Goal: Transaction & Acquisition: Purchase product/service

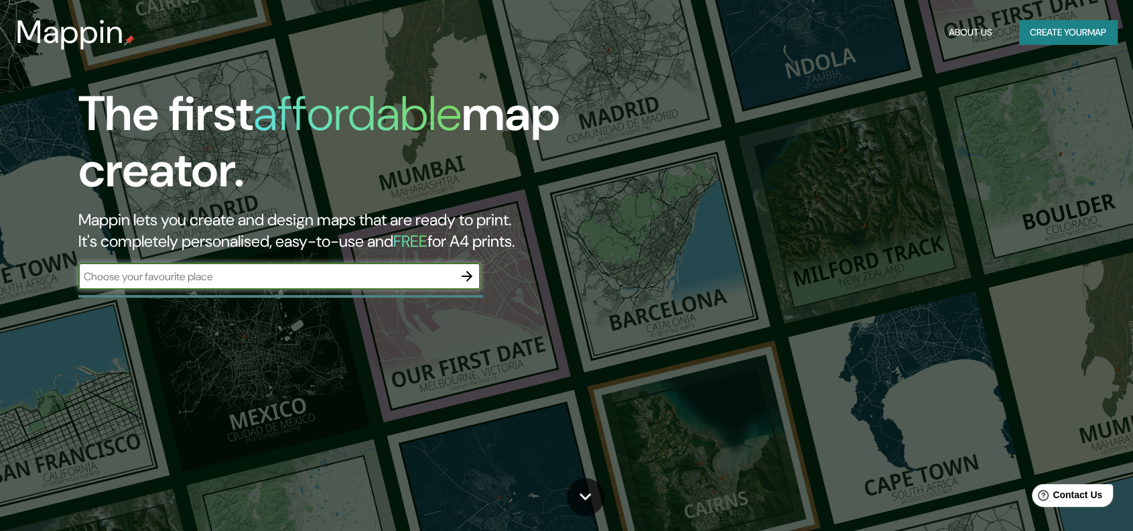
click at [256, 282] on input "text" at bounding box center [265, 276] width 375 height 15
paste input "Av. Pres. [PERSON_NAME][STREET_ADDRESS] Autónoma de [GEOGRAPHIC_DATA]"
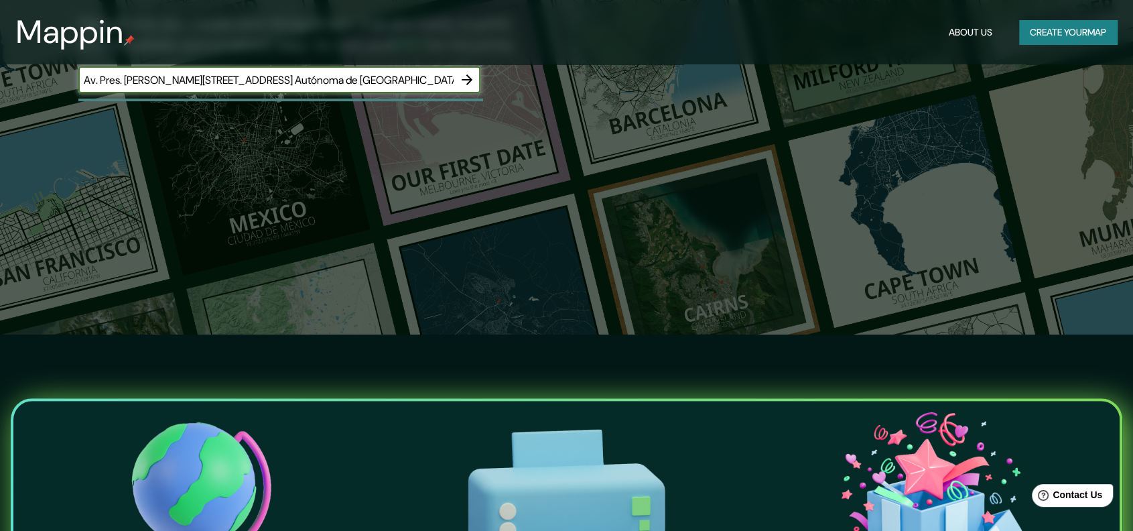
scroll to position [196, 0]
type input "Av. Pres. [PERSON_NAME][STREET_ADDRESS] Autónoma de [GEOGRAPHIC_DATA]"
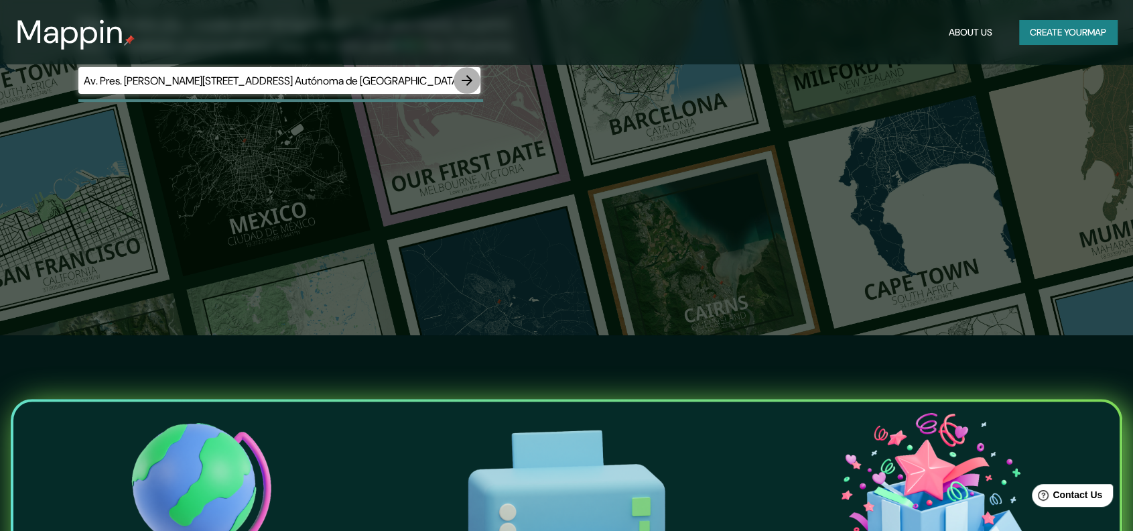
click at [464, 82] on icon "button" at bounding box center [467, 80] width 16 height 16
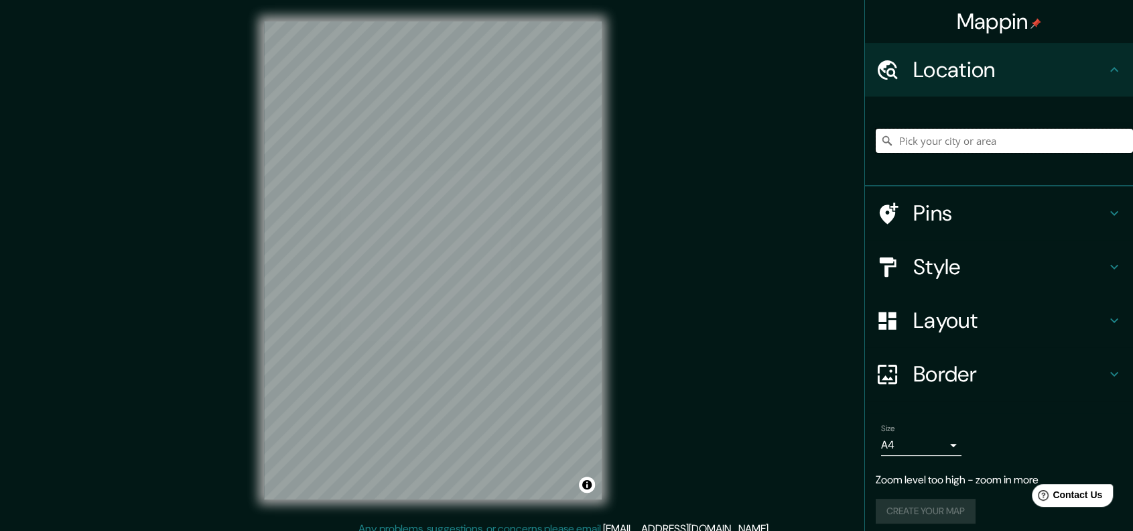
click at [983, 137] on input "Pick your city or area" at bounding box center [1004, 141] width 257 height 24
paste input "Av. Pres. [PERSON_NAME][STREET_ADDRESS] Autónoma de [GEOGRAPHIC_DATA]"
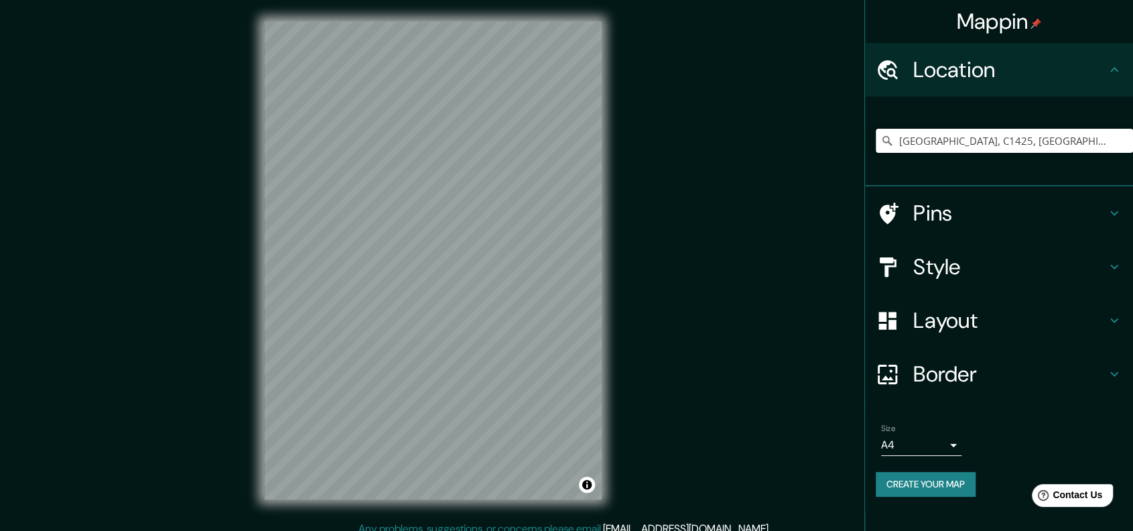
type input "[GEOGRAPHIC_DATA], C1425, [GEOGRAPHIC_DATA]"
click at [987, 207] on h4 "Pins" at bounding box center [1009, 213] width 193 height 27
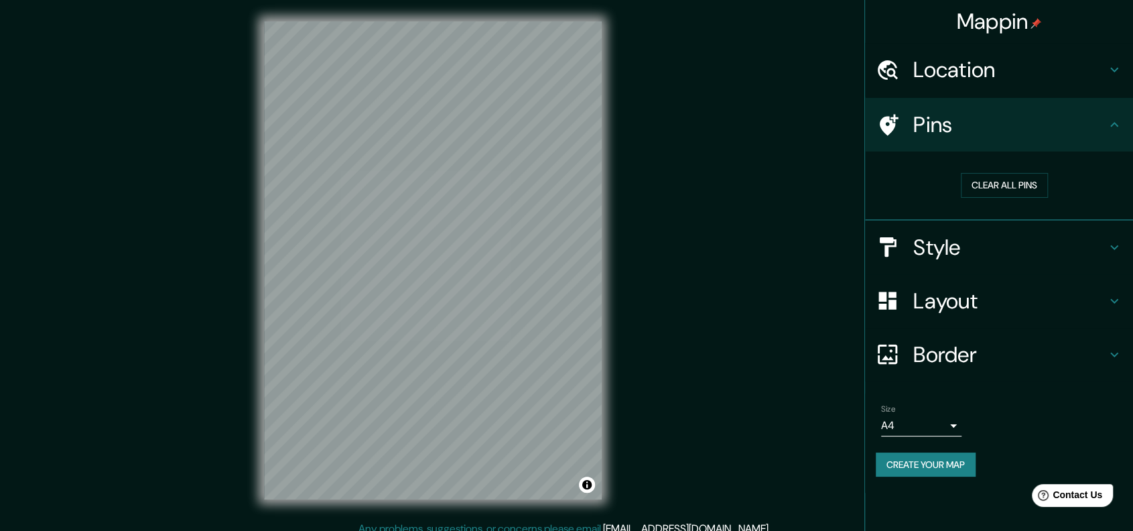
click at [1016, 80] on h4 "Location" at bounding box center [1009, 69] width 193 height 27
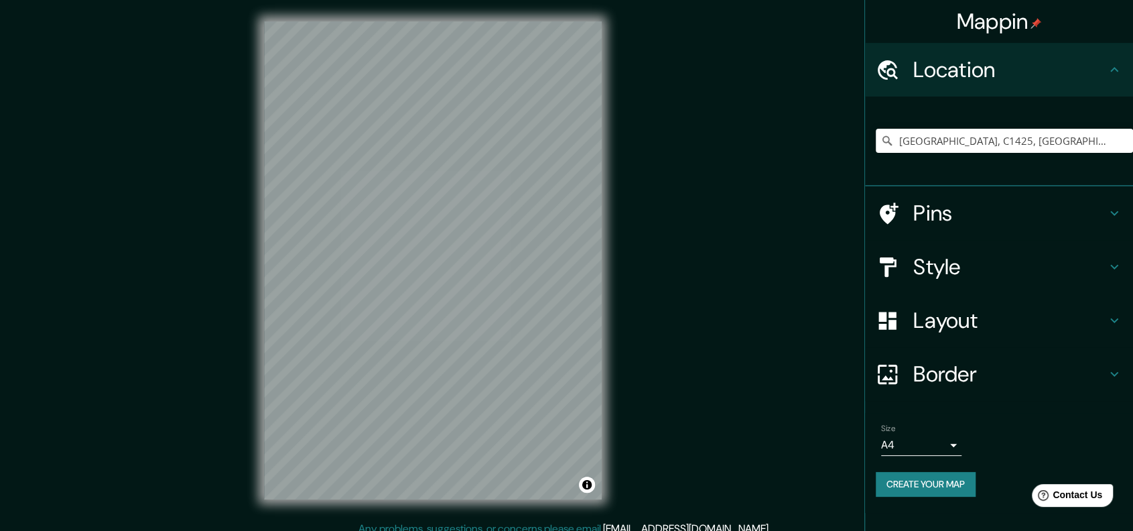
click at [979, 262] on h4 "Style" at bounding box center [1009, 266] width 193 height 27
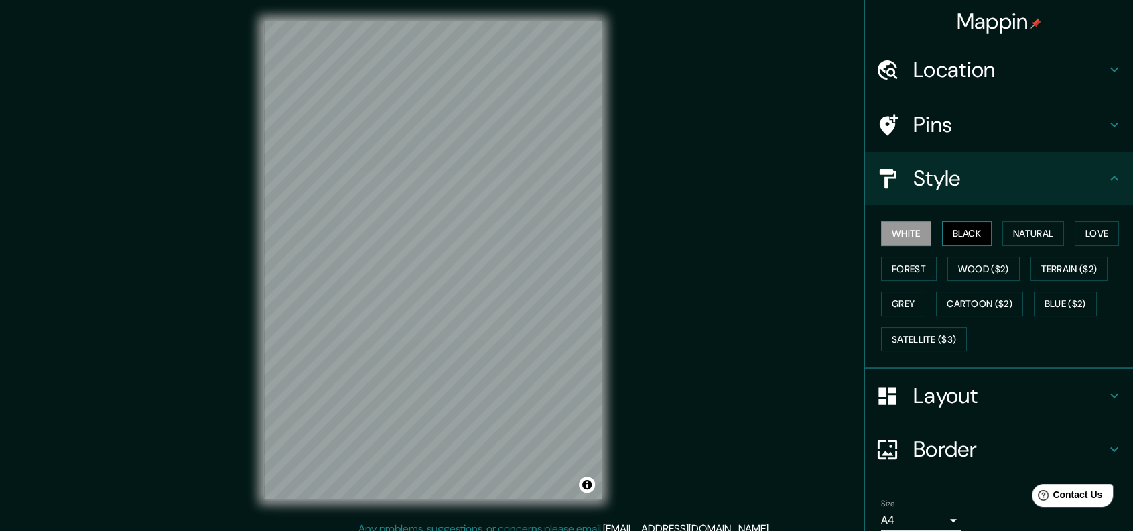
click at [971, 236] on button "Black" at bounding box center [967, 233] width 50 height 25
click at [1027, 230] on button "Natural" at bounding box center [1033, 233] width 62 height 25
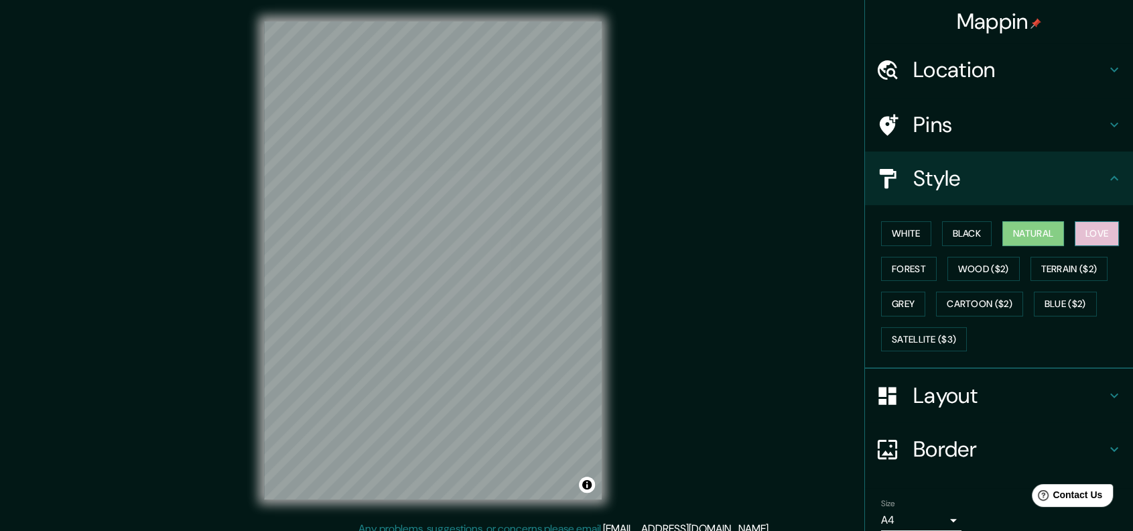
click at [1086, 228] on button "Love" at bounding box center [1097, 233] width 44 height 25
click at [910, 265] on button "Forest" at bounding box center [909, 269] width 56 height 25
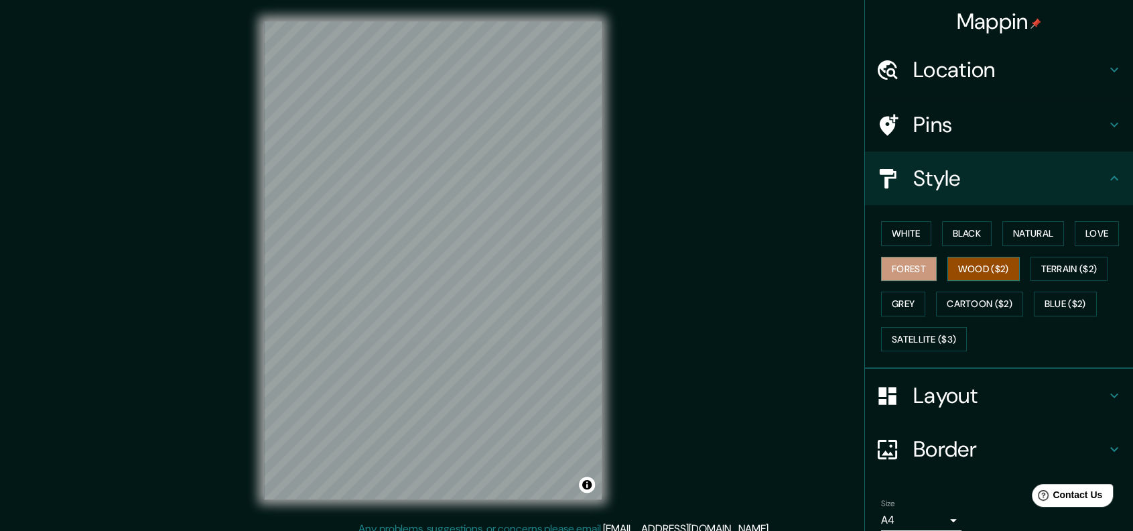
click at [987, 263] on button "Wood ($2)" at bounding box center [983, 269] width 72 height 25
click at [1046, 265] on button "Terrain ($2)" at bounding box center [1069, 269] width 78 height 25
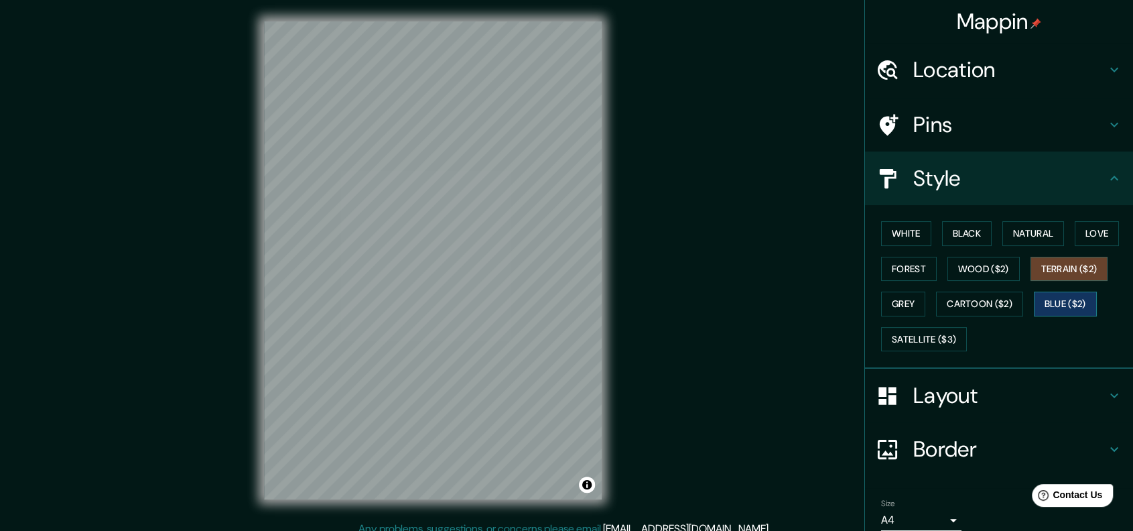
click at [1048, 296] on button "Blue ($2)" at bounding box center [1065, 303] width 63 height 25
click at [992, 302] on button "Cartoon ($2)" at bounding box center [979, 303] width 87 height 25
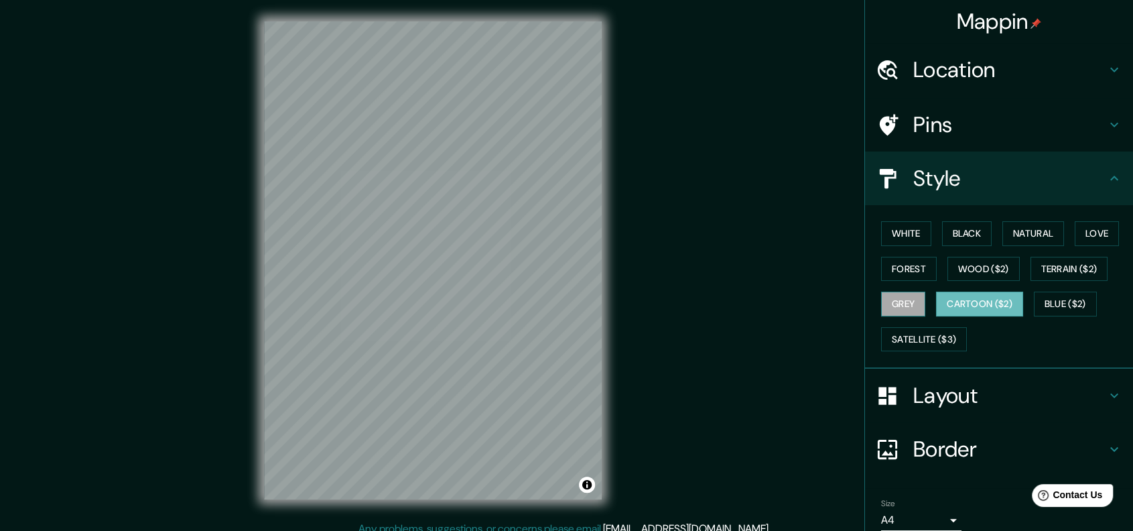
click at [904, 299] on button "Grey" at bounding box center [903, 303] width 44 height 25
click at [918, 337] on button "Satellite ($3)" at bounding box center [924, 339] width 86 height 25
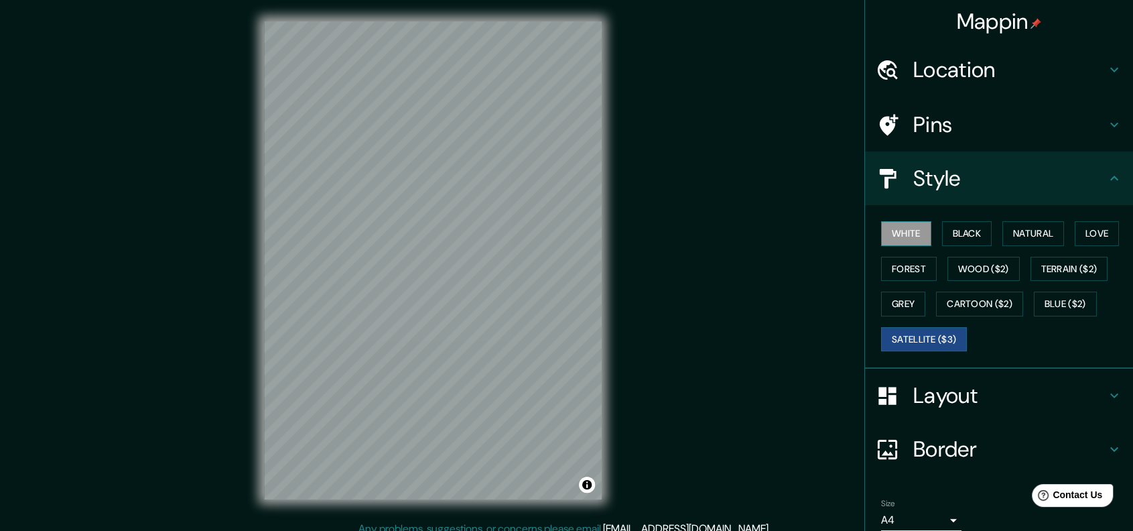
click at [909, 234] on button "White" at bounding box center [906, 233] width 50 height 25
click at [950, 229] on button "Black" at bounding box center [967, 233] width 50 height 25
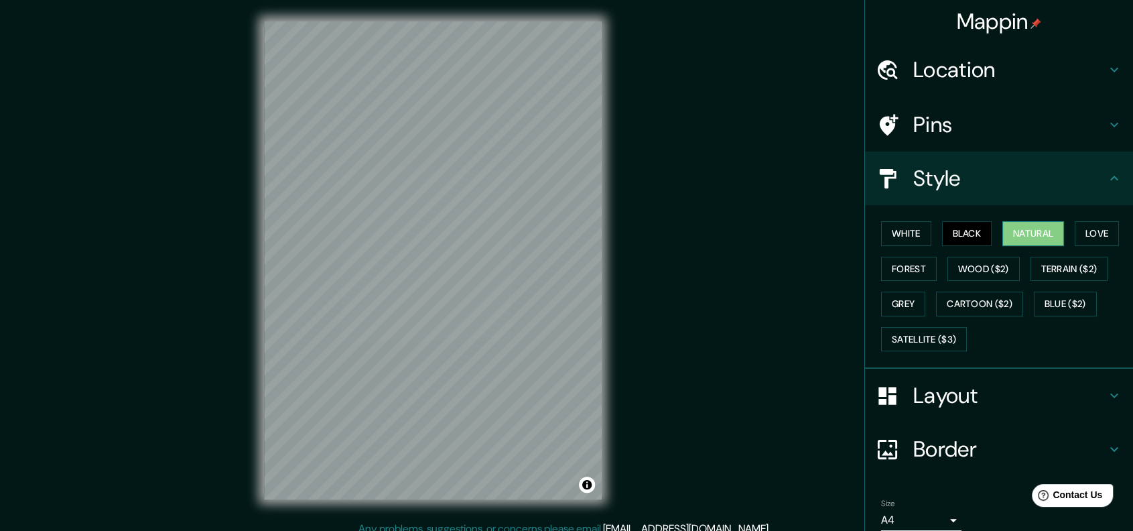
click at [1016, 230] on button "Natural" at bounding box center [1033, 233] width 62 height 25
click at [1095, 226] on button "Love" at bounding box center [1097, 233] width 44 height 25
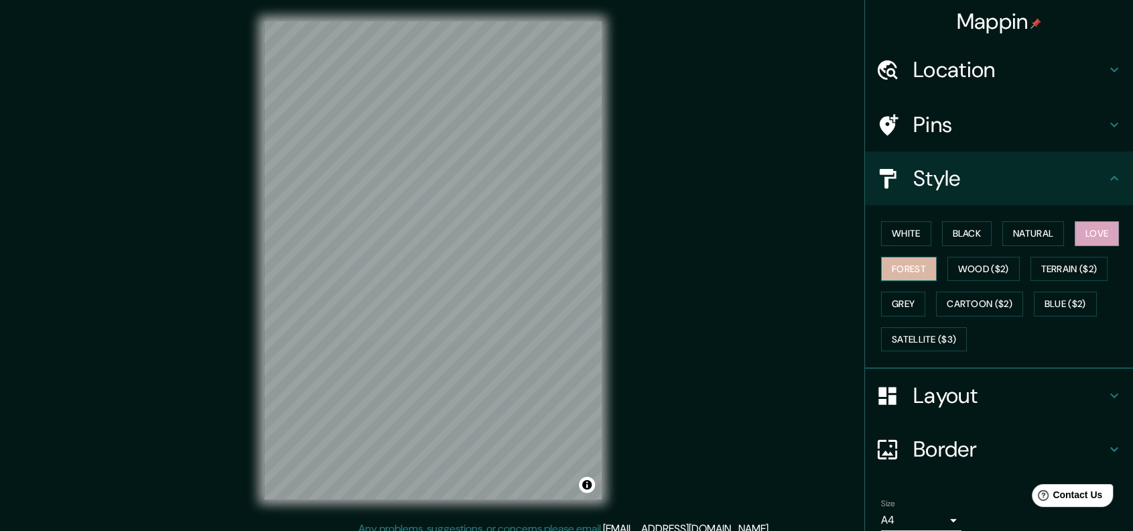
click at [900, 265] on button "Forest" at bounding box center [909, 269] width 56 height 25
click at [979, 265] on button "Wood ($2)" at bounding box center [983, 269] width 72 height 25
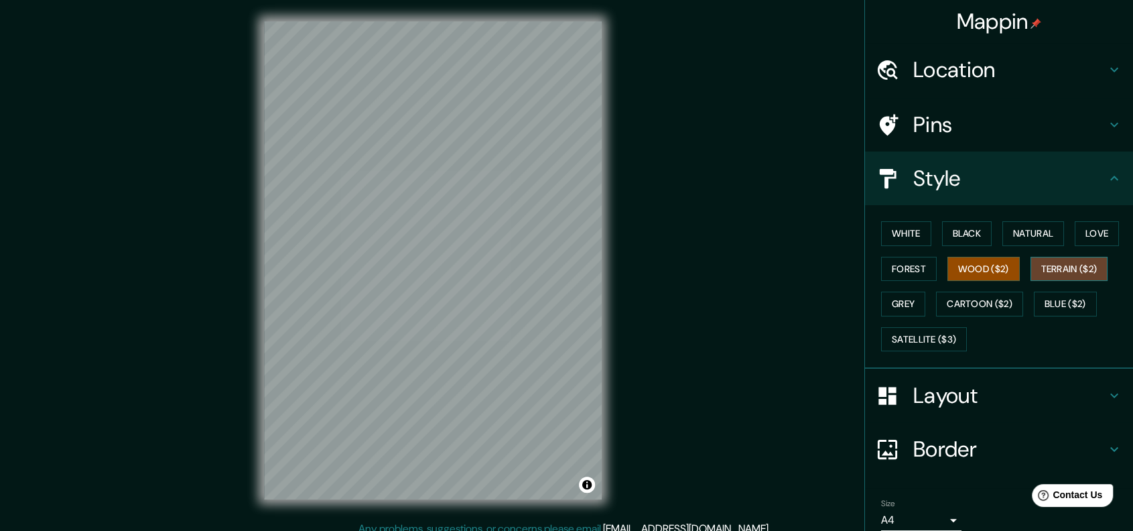
click at [1062, 263] on button "Terrain ($2)" at bounding box center [1069, 269] width 78 height 25
click at [892, 299] on button "Grey" at bounding box center [903, 303] width 44 height 25
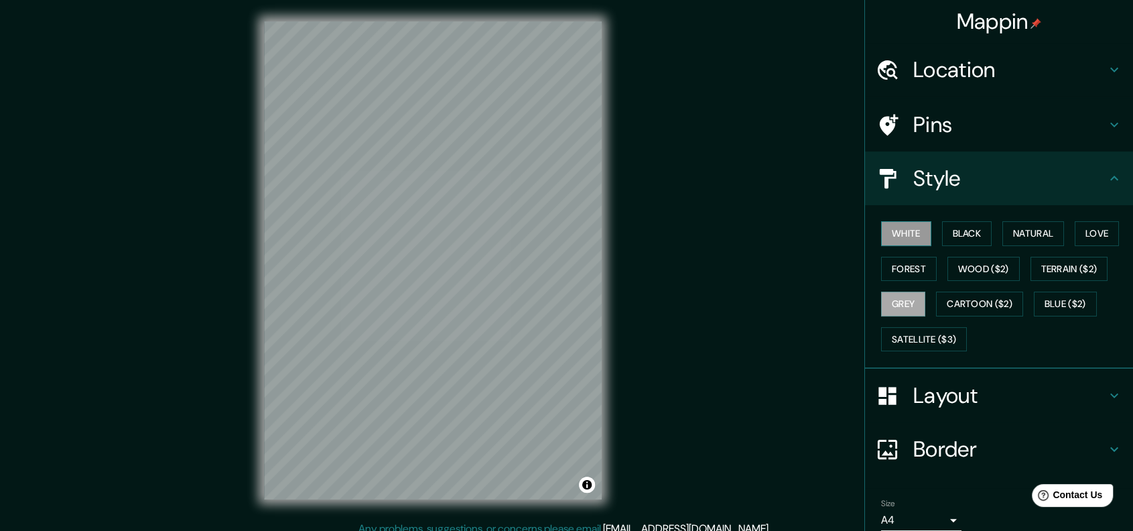
click at [898, 233] on button "White" at bounding box center [906, 233] width 50 height 25
click at [947, 233] on button "Black" at bounding box center [967, 233] width 50 height 25
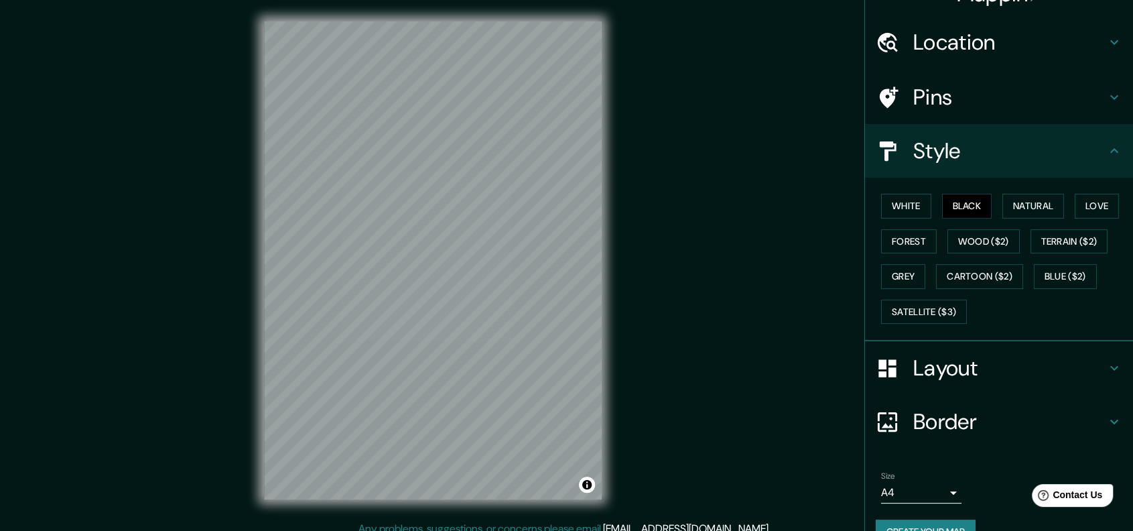
scroll to position [55, 0]
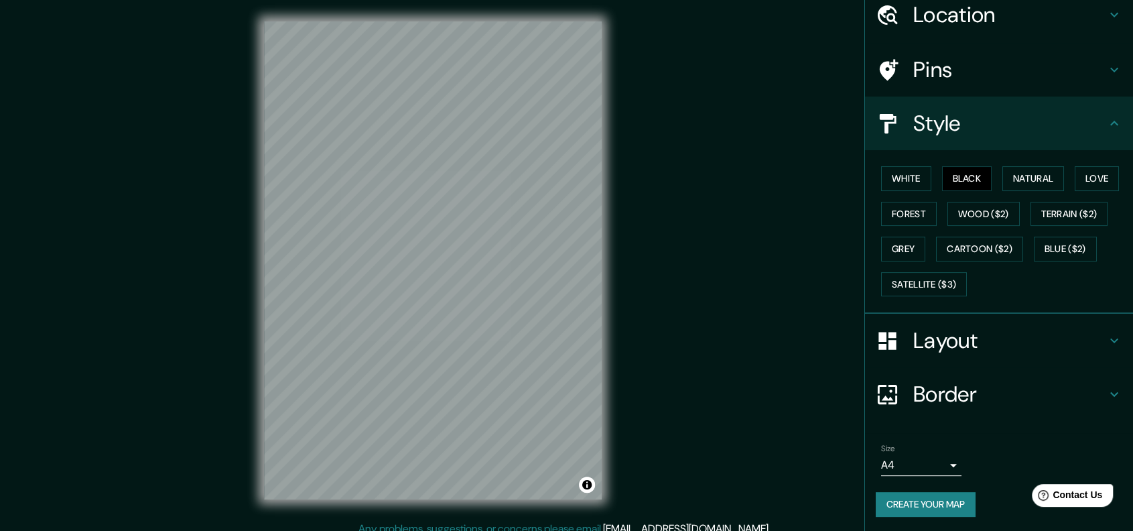
click at [987, 342] on h4 "Layout" at bounding box center [1009, 340] width 193 height 27
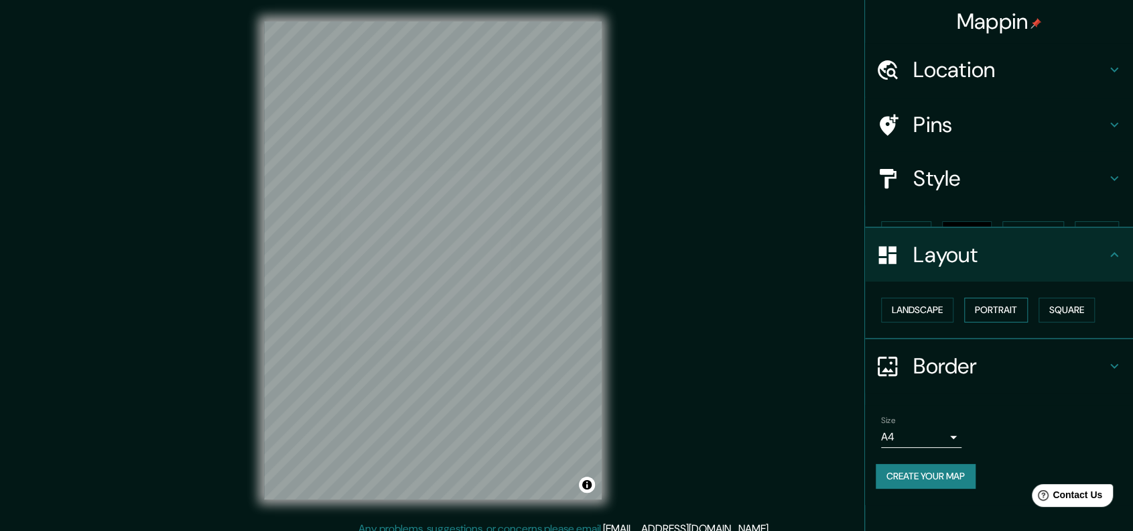
scroll to position [0, 0]
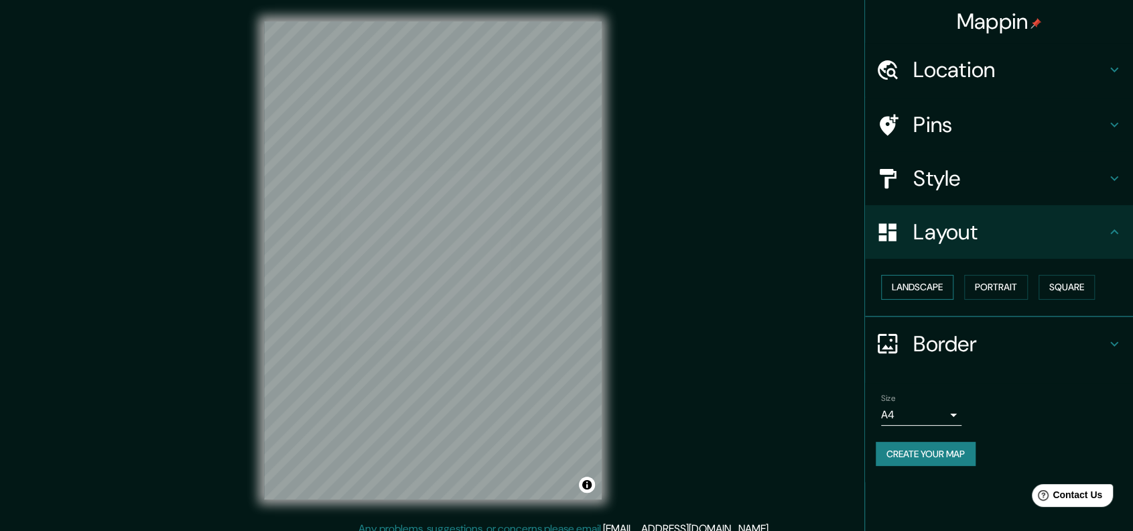
click at [933, 287] on button "Landscape" at bounding box center [917, 287] width 72 height 25
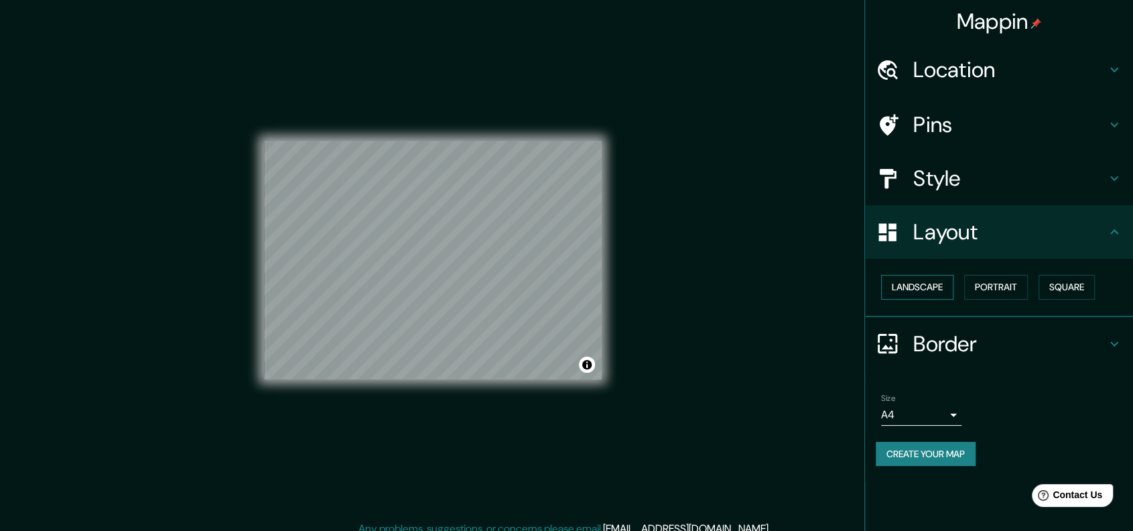
click at [951, 285] on button "Landscape" at bounding box center [917, 287] width 72 height 25
click at [1032, 285] on div "Landscape [GEOGRAPHIC_DATA]" at bounding box center [1004, 287] width 257 height 36
click at [981, 288] on button "Portrait" at bounding box center [996, 287] width 64 height 25
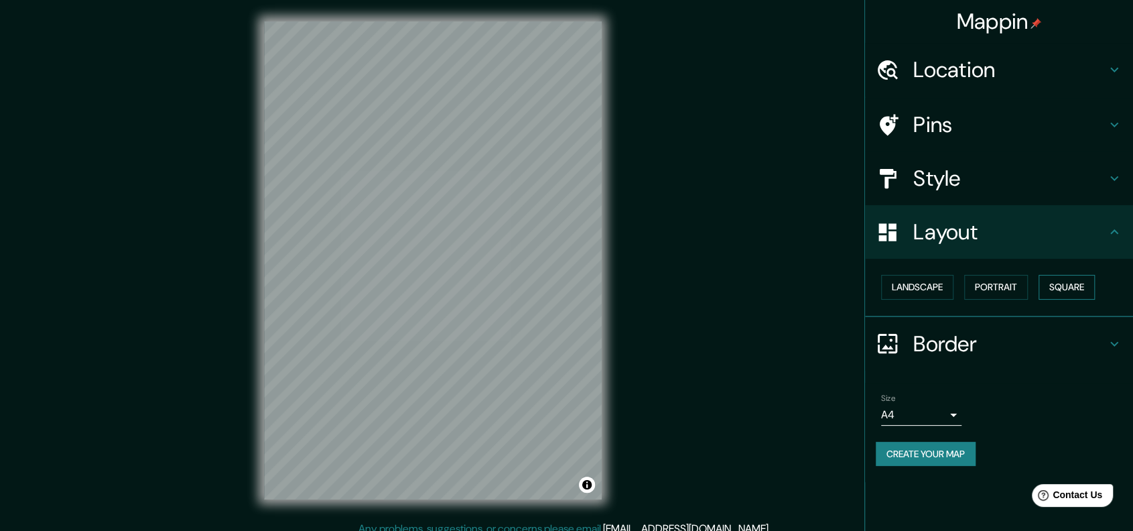
click at [1056, 287] on button "Square" at bounding box center [1066, 287] width 56 height 25
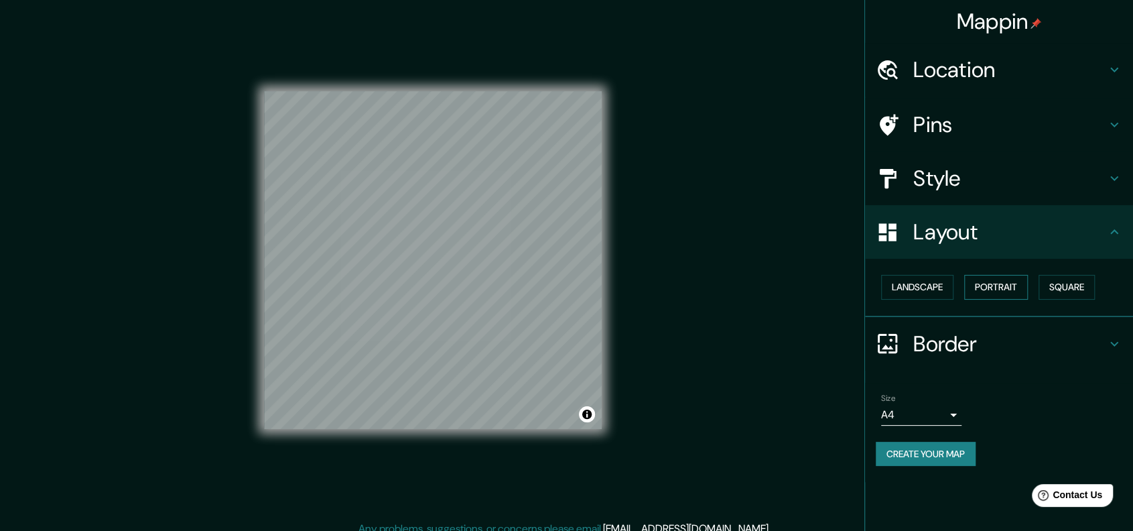
click at [1012, 289] on button "Portrait" at bounding box center [996, 287] width 64 height 25
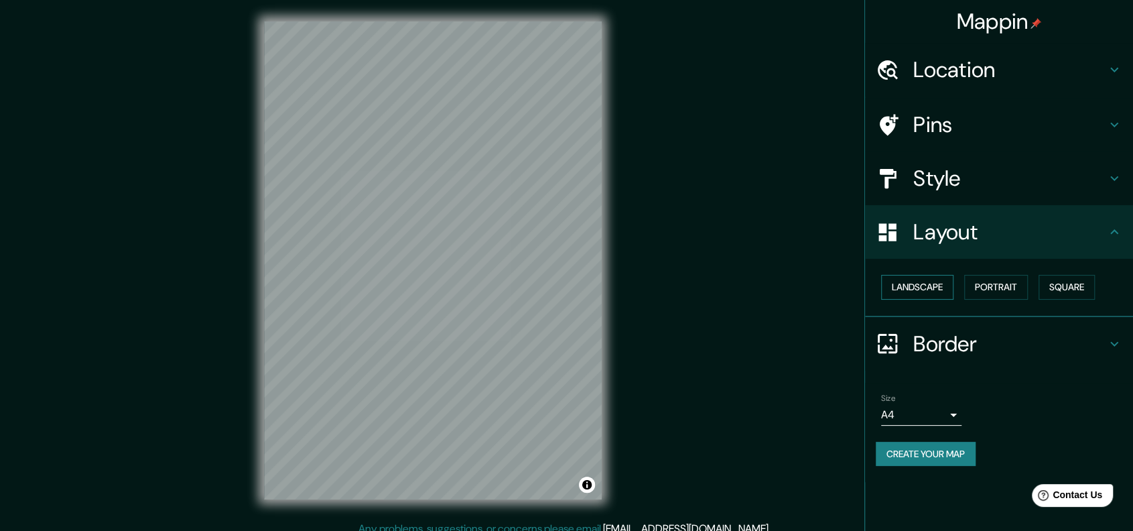
click at [944, 289] on button "Landscape" at bounding box center [917, 287] width 72 height 25
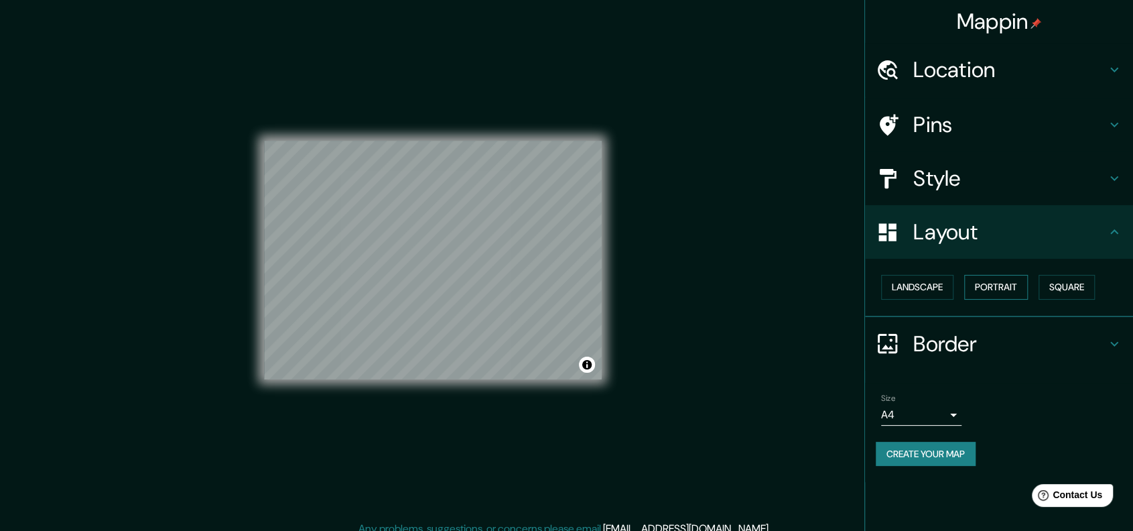
click at [1013, 289] on button "Portrait" at bounding box center [996, 287] width 64 height 25
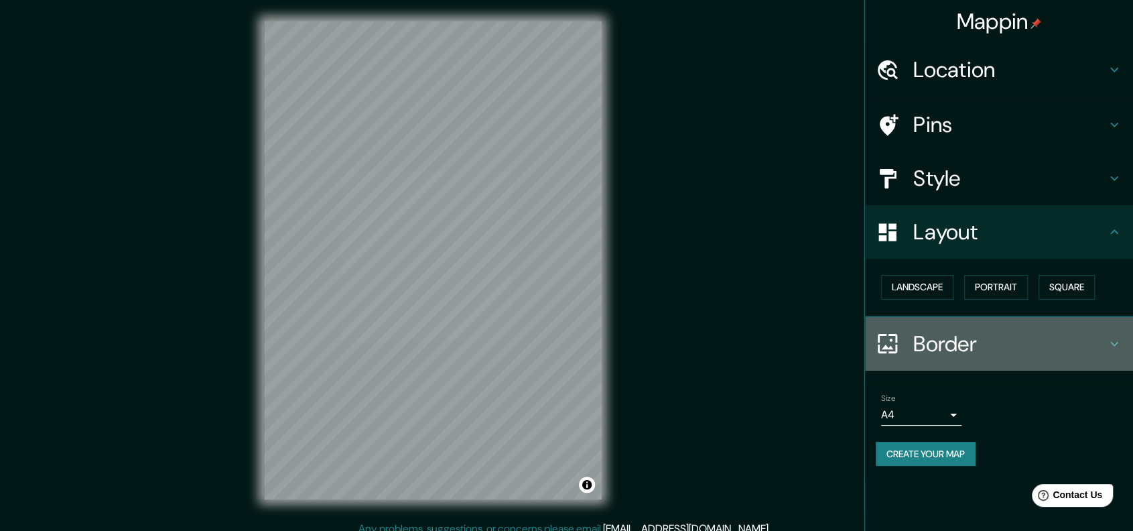
click at [1000, 330] on h4 "Border" at bounding box center [1009, 343] width 193 height 27
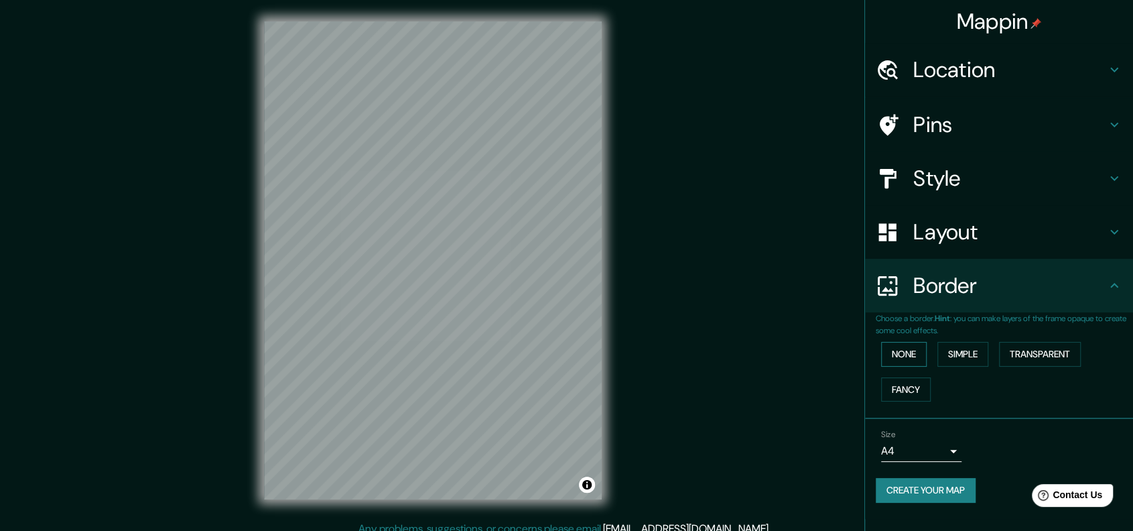
click at [917, 345] on button "None" at bounding box center [904, 354] width 46 height 25
click at [976, 349] on button "Simple" at bounding box center [962, 354] width 51 height 25
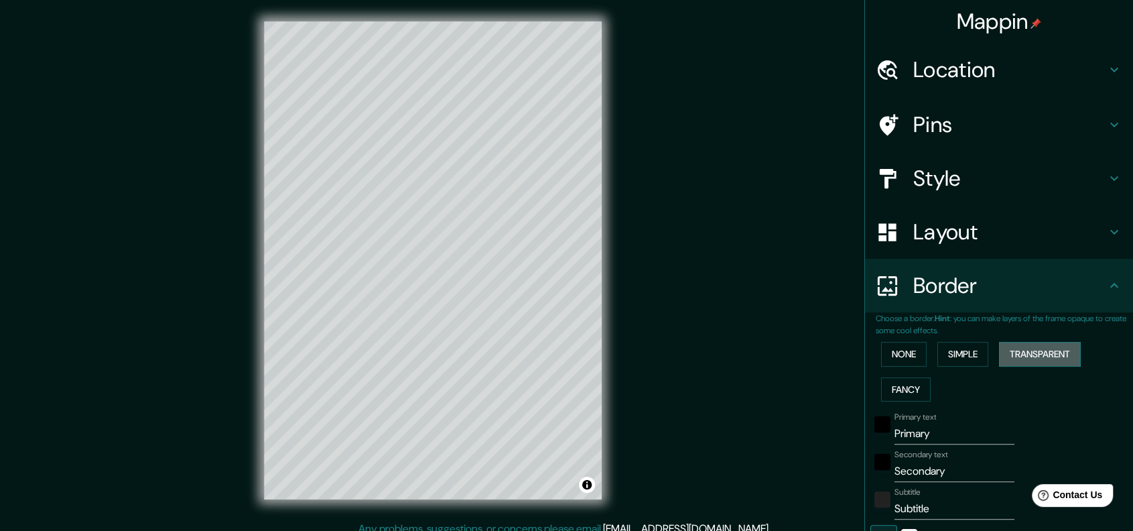
click at [1014, 350] on button "Transparent" at bounding box center [1040, 354] width 82 height 25
click at [886, 387] on button "Fancy" at bounding box center [906, 389] width 50 height 25
click at [892, 356] on button "None" at bounding box center [904, 354] width 46 height 25
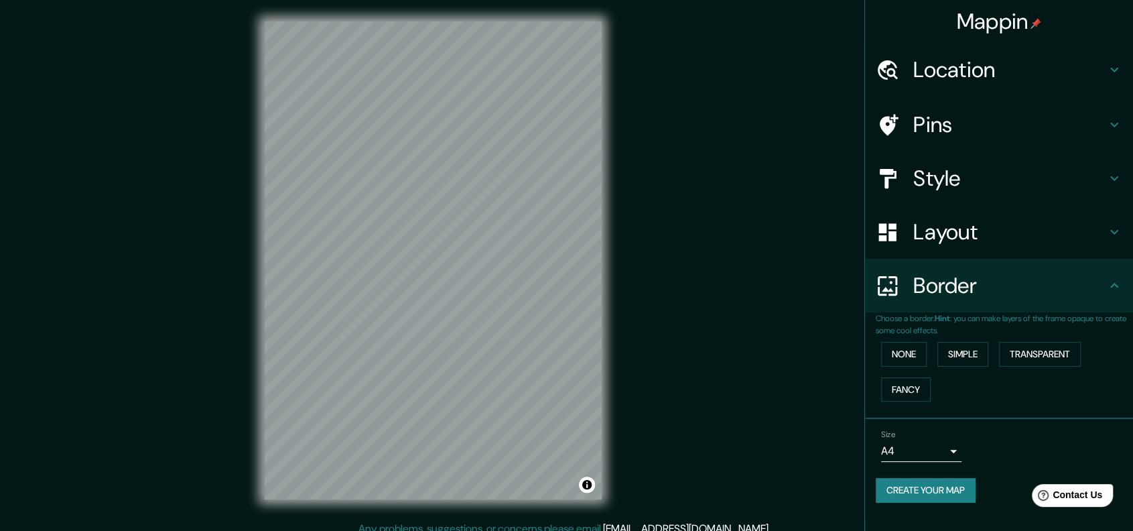
scroll to position [11, 0]
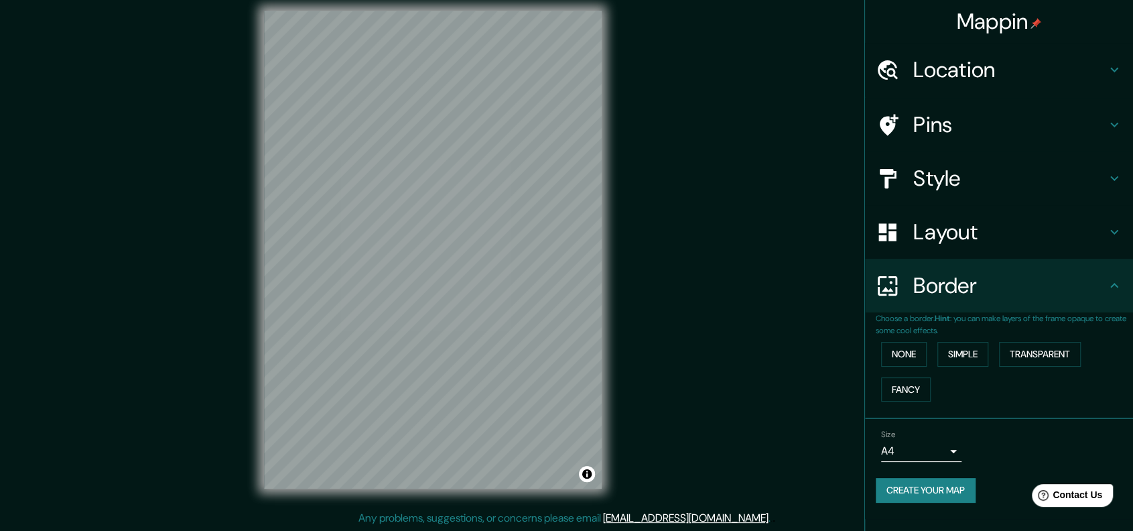
click at [931, 447] on body "Mappin Location [GEOGRAPHIC_DATA] [GEOGRAPHIC_DATA], [GEOGRAPHIC_DATA] [GEOGRAP…" at bounding box center [566, 254] width 1133 height 531
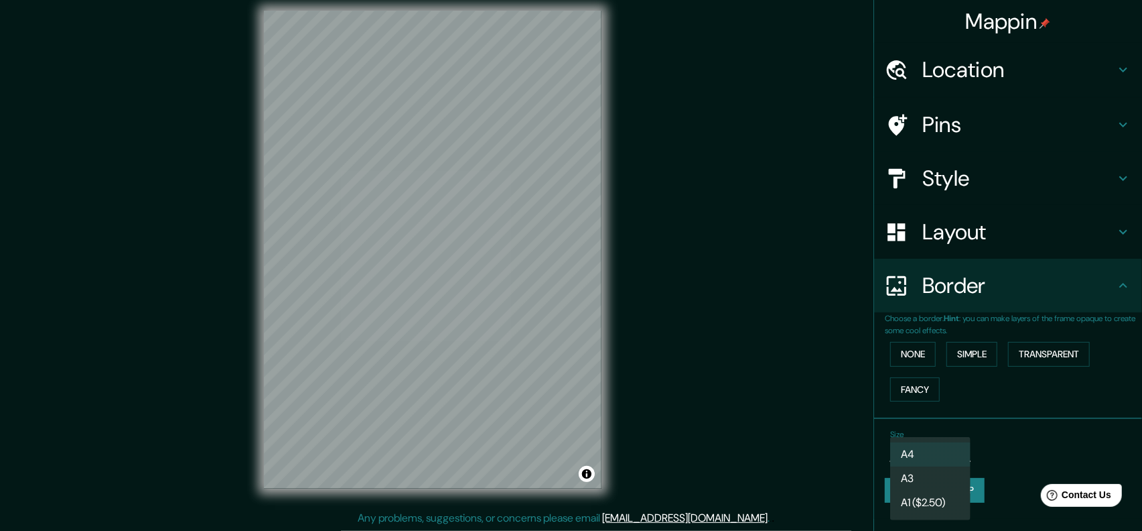
click at [943, 451] on li "A4" at bounding box center [930, 454] width 80 height 24
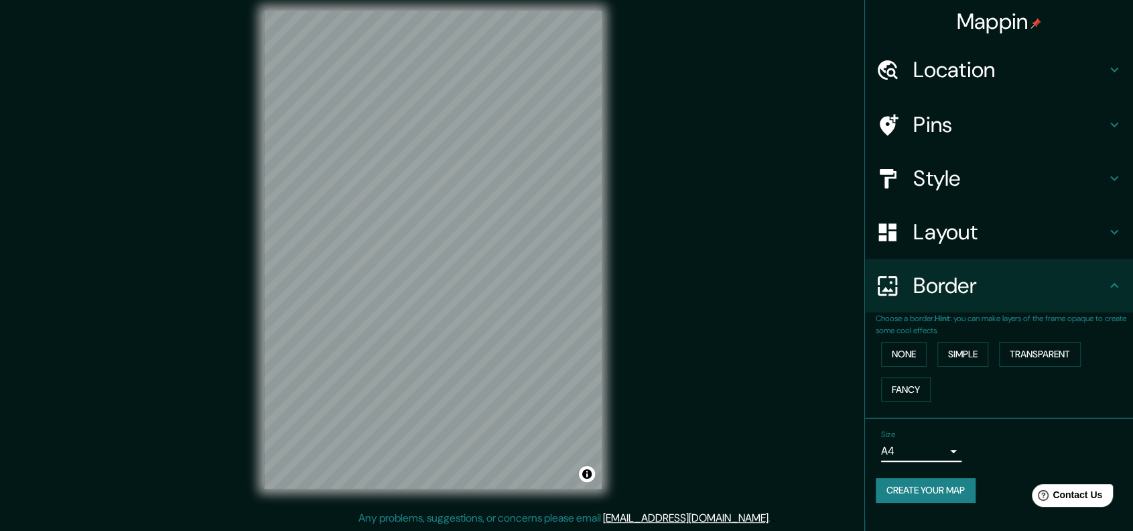
click at [965, 178] on h4 "Style" at bounding box center [1009, 178] width 193 height 27
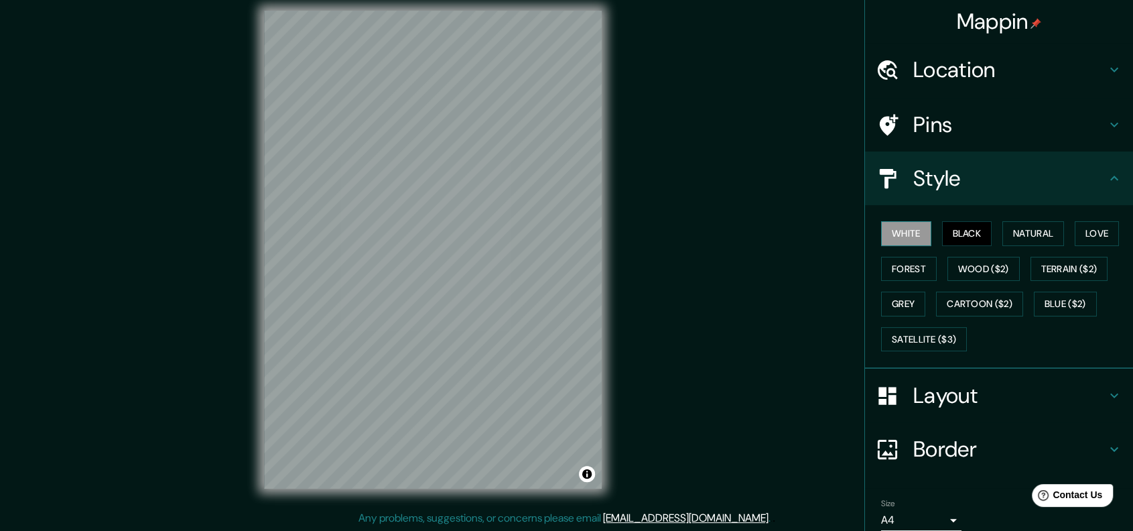
click at [892, 235] on button "White" at bounding box center [906, 233] width 50 height 25
click at [1008, 230] on button "Natural" at bounding box center [1033, 233] width 62 height 25
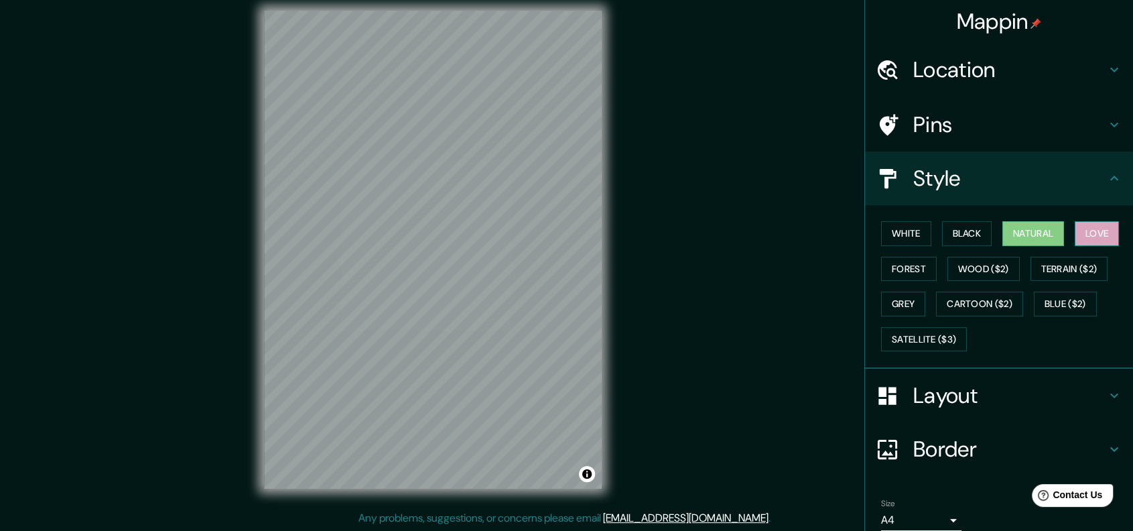
click at [1079, 227] on button "Love" at bounding box center [1097, 233] width 44 height 25
click at [906, 263] on button "Forest" at bounding box center [909, 269] width 56 height 25
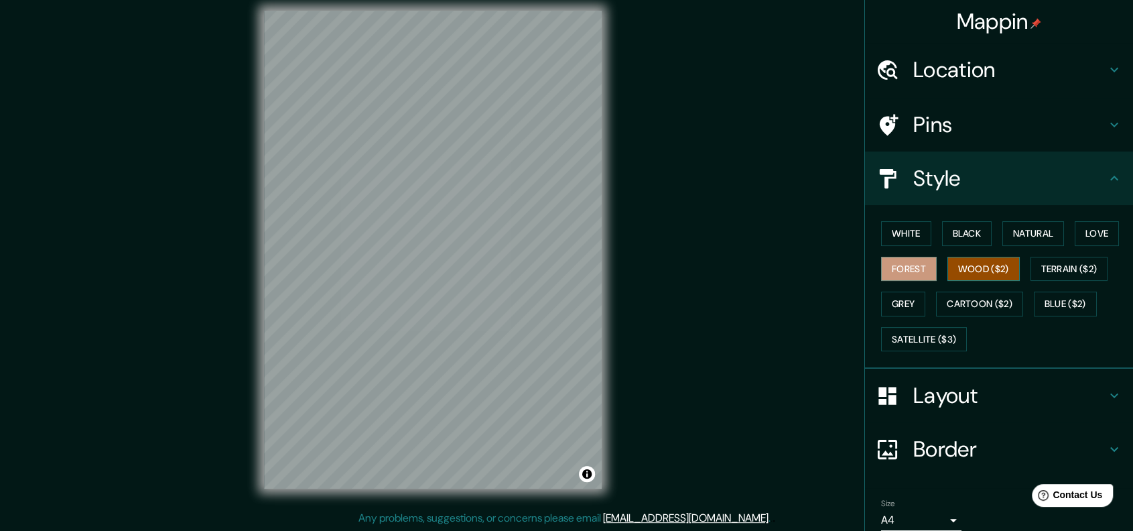
click at [956, 265] on button "Wood ($2)" at bounding box center [983, 269] width 72 height 25
click at [1040, 267] on button "Terrain ($2)" at bounding box center [1069, 269] width 78 height 25
click at [910, 268] on button "Forest" at bounding box center [909, 269] width 56 height 25
